Goal: Task Accomplishment & Management: Manage account settings

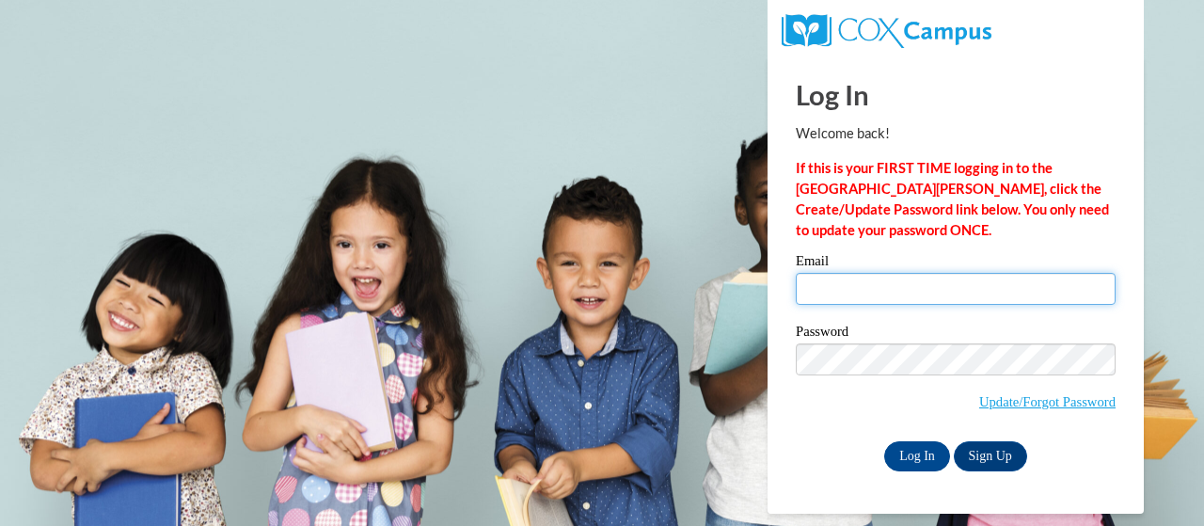
click at [821, 292] on input "Email" at bounding box center [956, 289] width 320 height 32
type input "[EMAIL_ADDRESS][DOMAIN_NAME]"
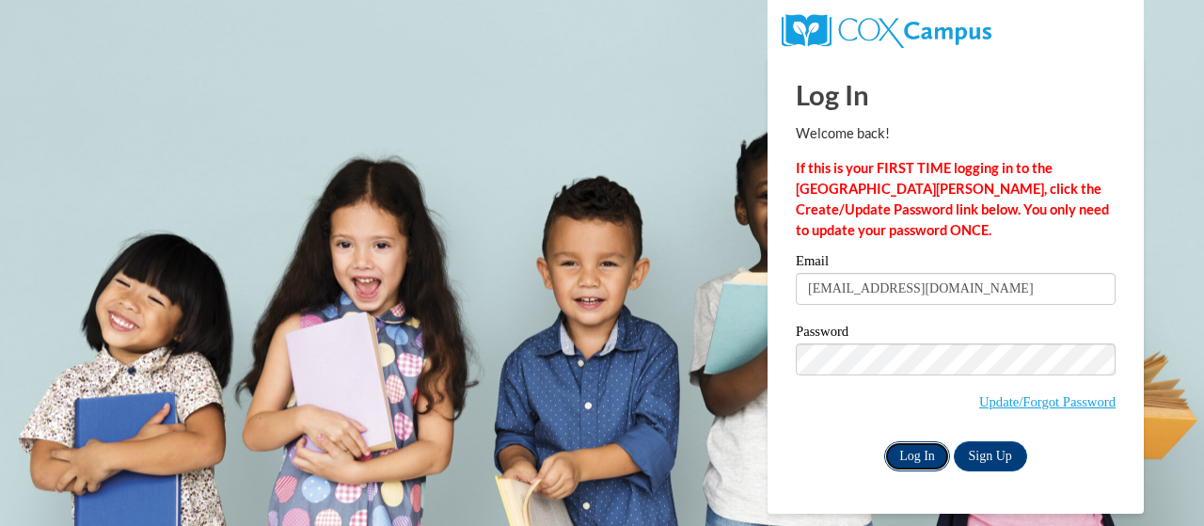
click at [911, 454] on input "Log In" at bounding box center [918, 456] width 66 height 30
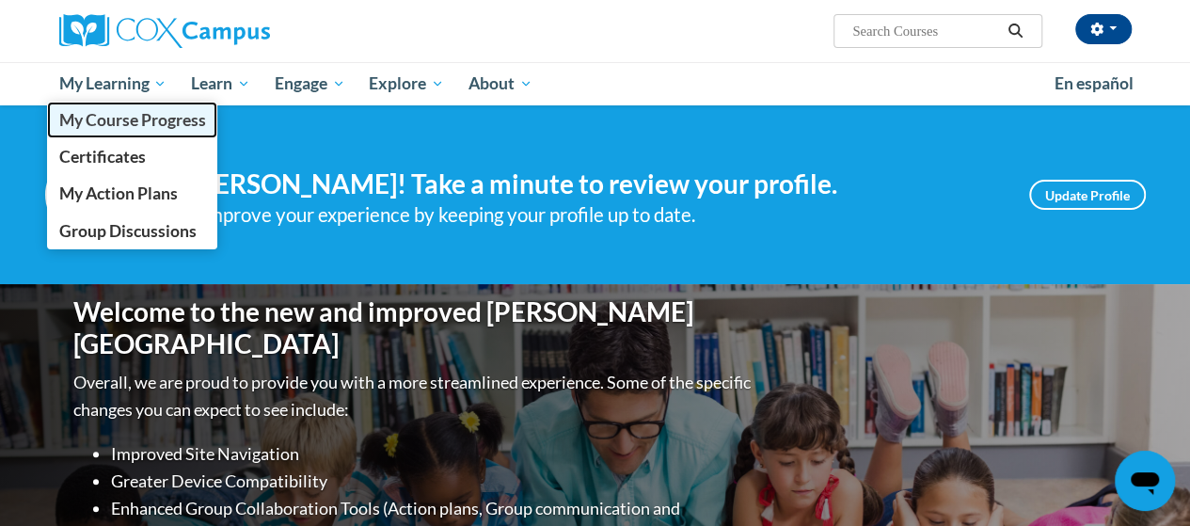
click at [158, 120] on span "My Course Progress" at bounding box center [131, 120] width 147 height 20
